Goal: Check status: Check status

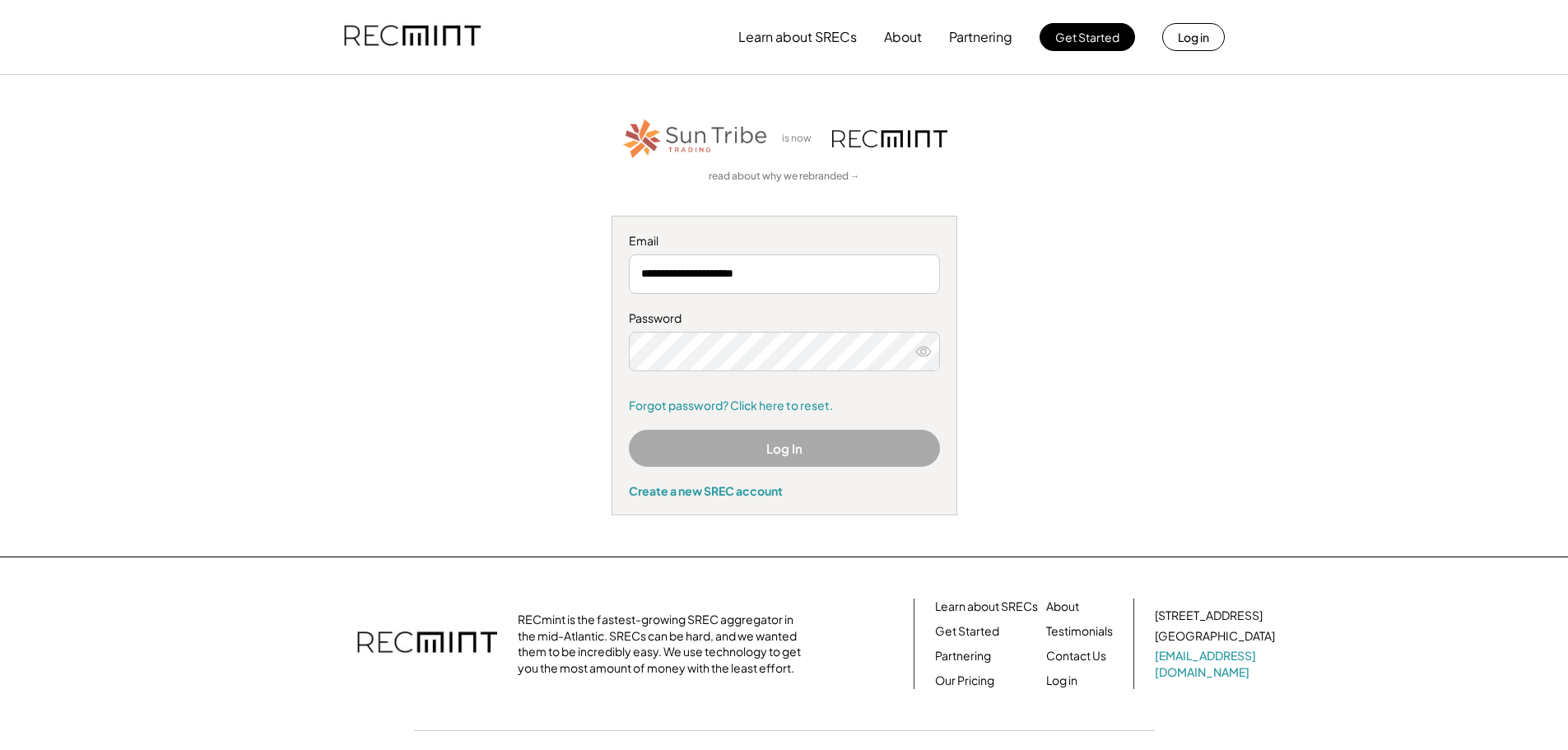
click at [777, 448] on button "Log In" at bounding box center [784, 448] width 311 height 37
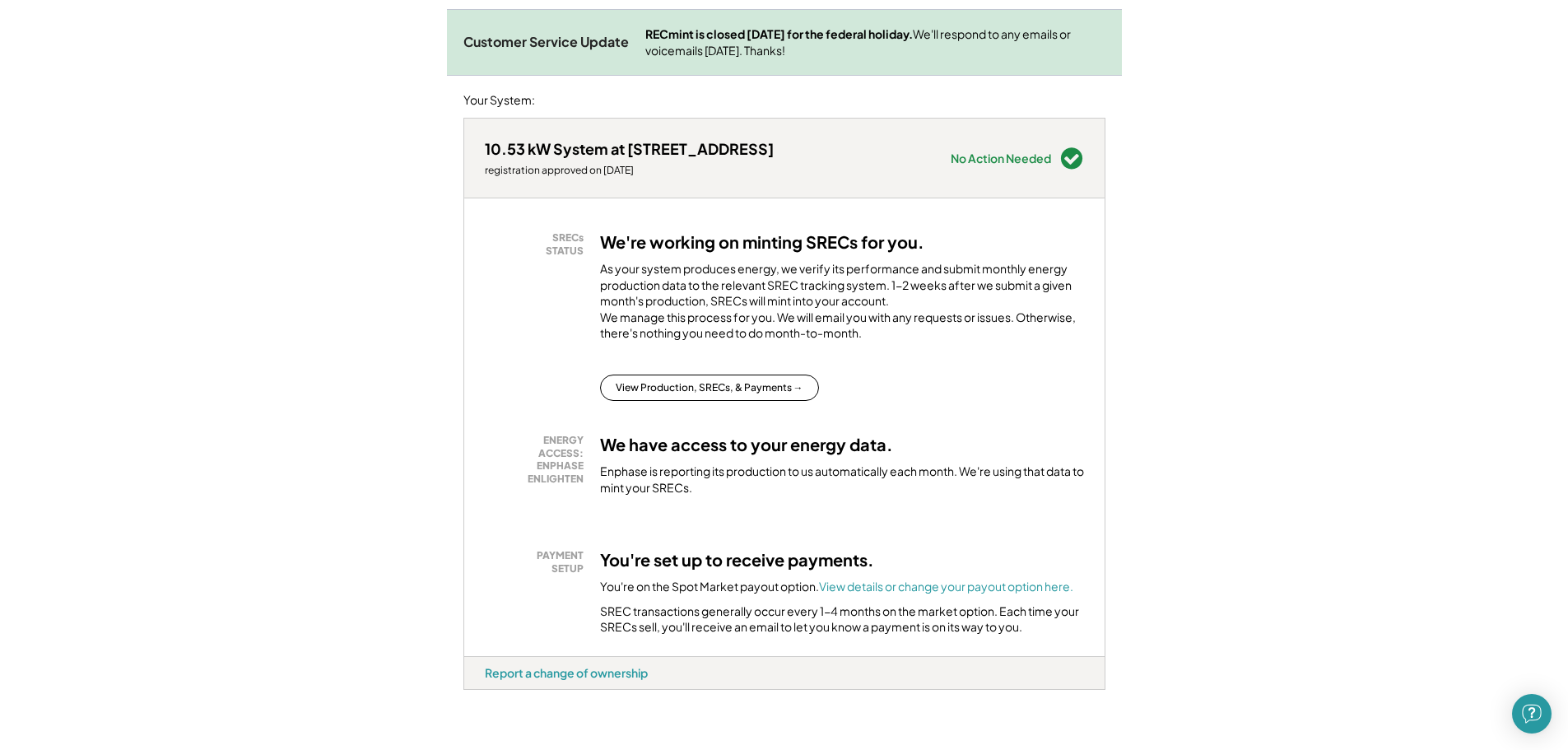
scroll to position [247, 0]
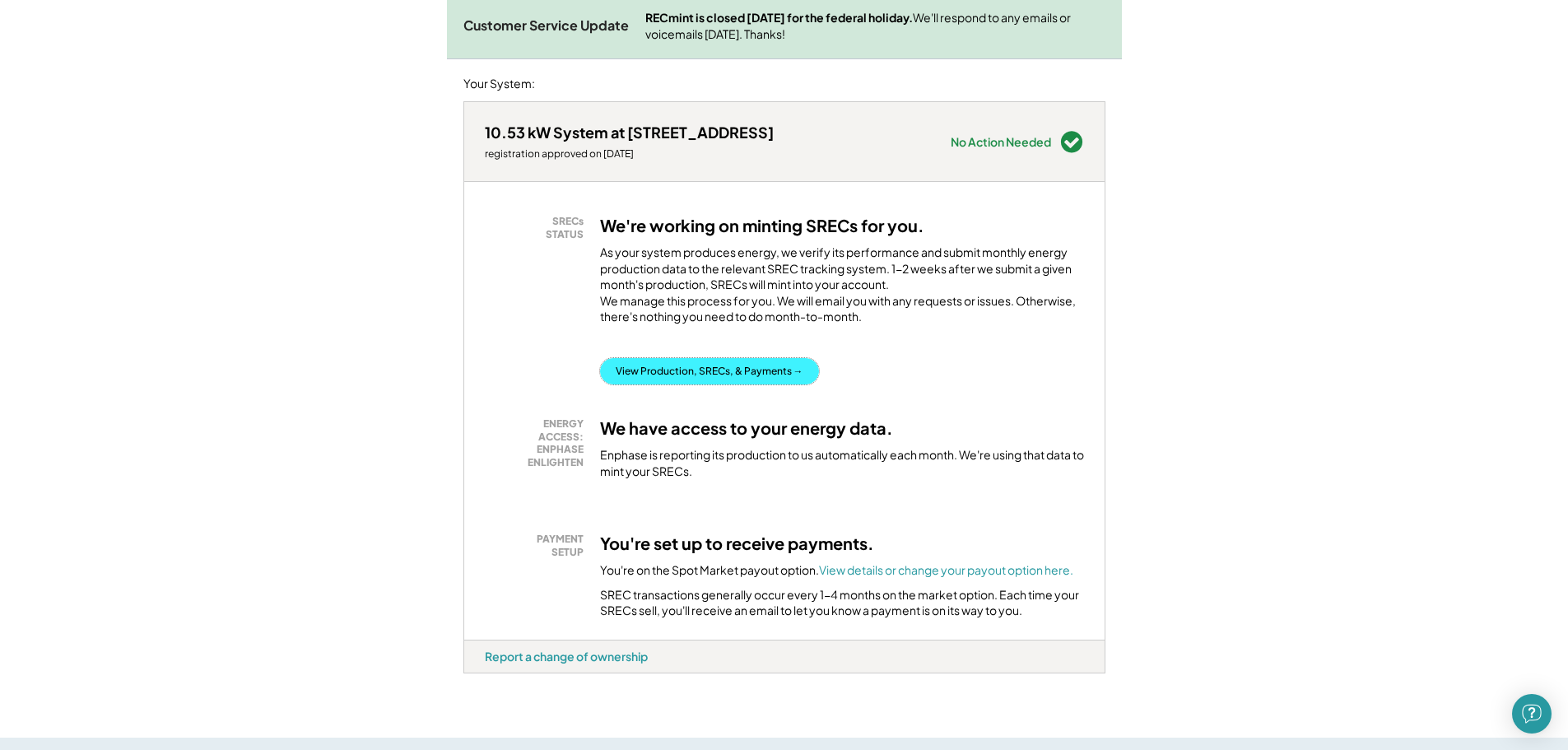
click at [713, 385] on button "View Production, SRECs, & Payments →" at bounding box center [710, 371] width 219 height 27
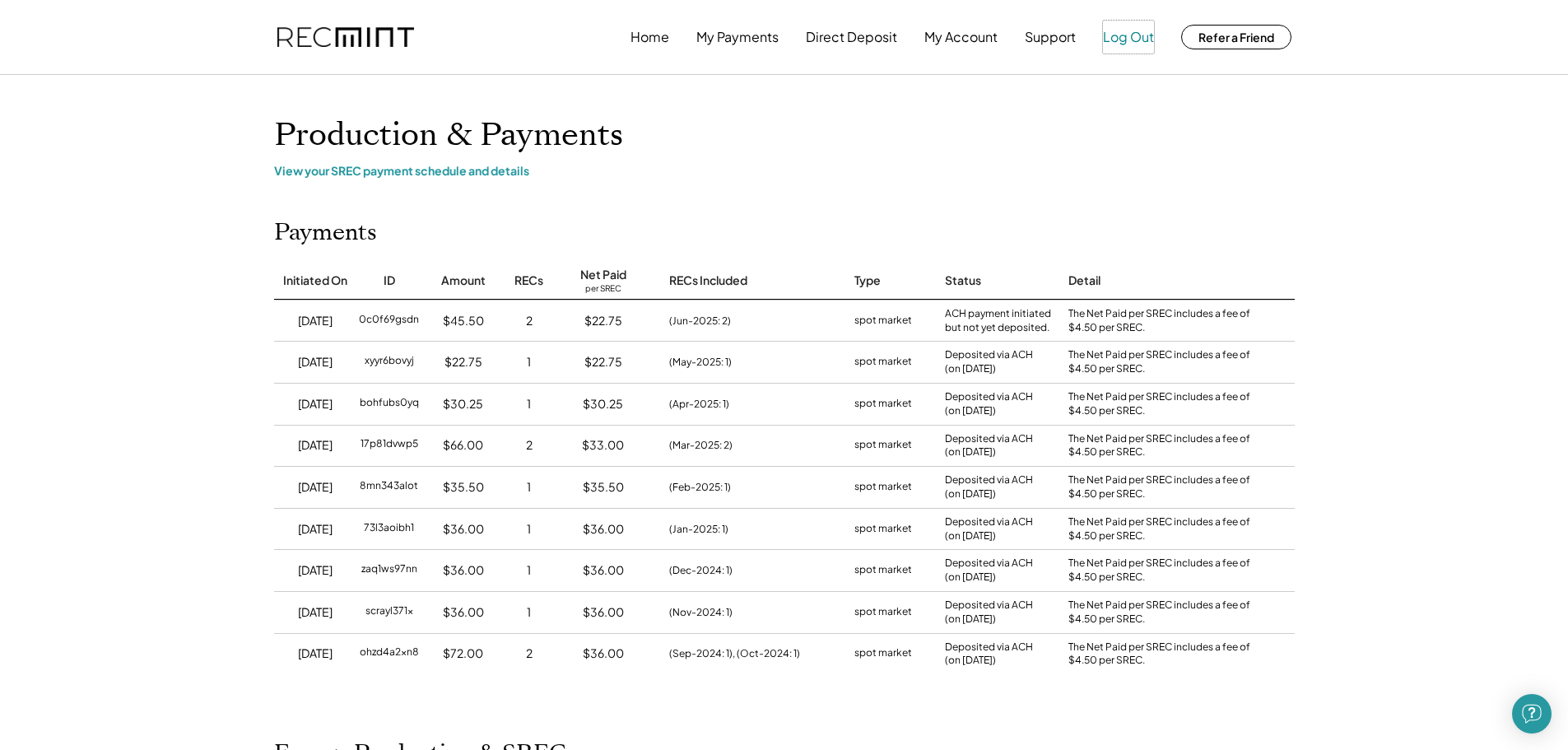
click at [1135, 26] on button "Log Out" at bounding box center [1128, 36] width 51 height 33
